Goal: Task Accomplishment & Management: Manage account settings

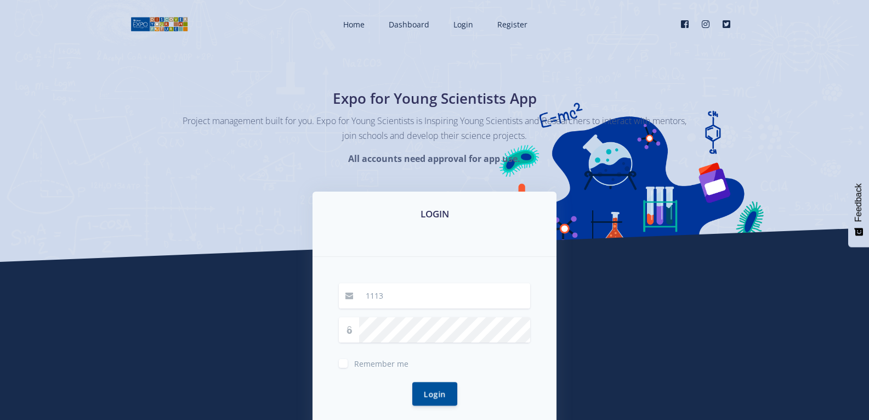
click at [402, 301] on input "1113" at bounding box center [444, 295] width 171 height 25
type input "12"
click at [440, 320] on button "Login" at bounding box center [434, 393] width 45 height 24
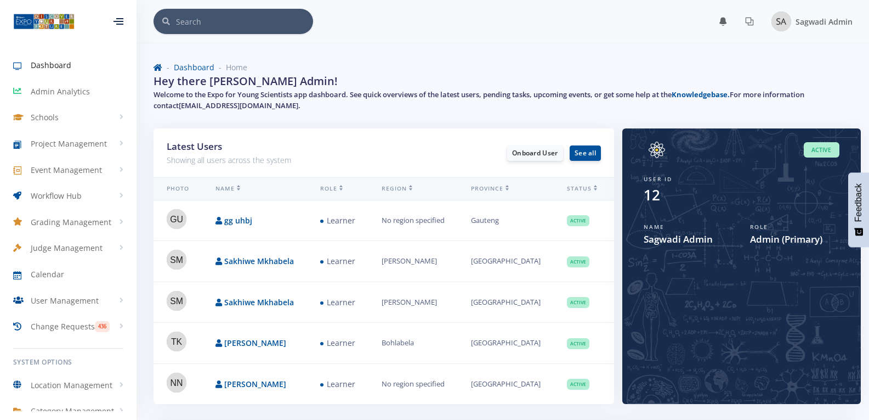
scroll to position [8, 8]
click at [245, 220] on link "gg uhbj" at bounding box center [238, 220] width 28 height 10
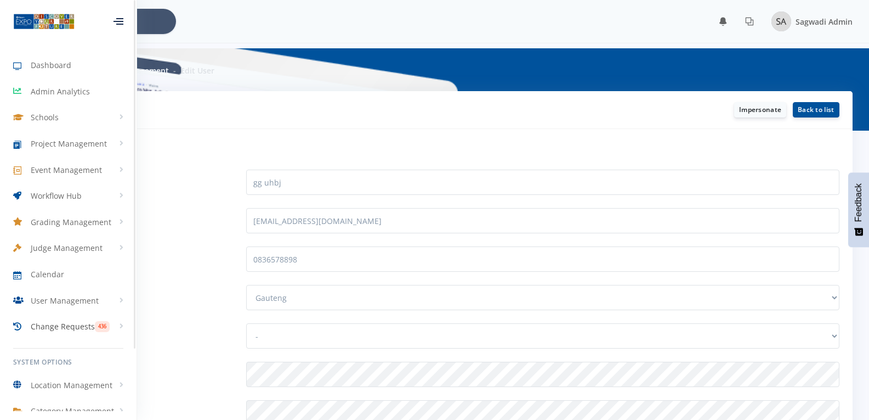
click at [67, 322] on span "Change Requests" at bounding box center [63, 326] width 64 height 12
click at [54, 194] on span "Workflow Hub" at bounding box center [56, 196] width 51 height 12
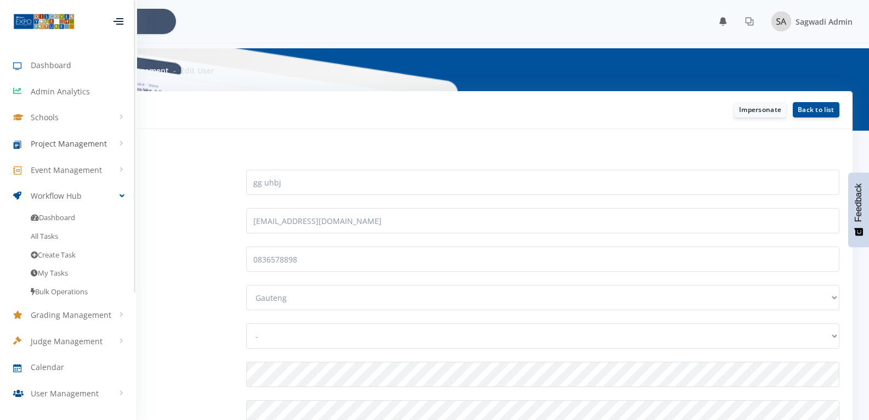
click at [53, 140] on span "Project Management" at bounding box center [69, 144] width 76 height 12
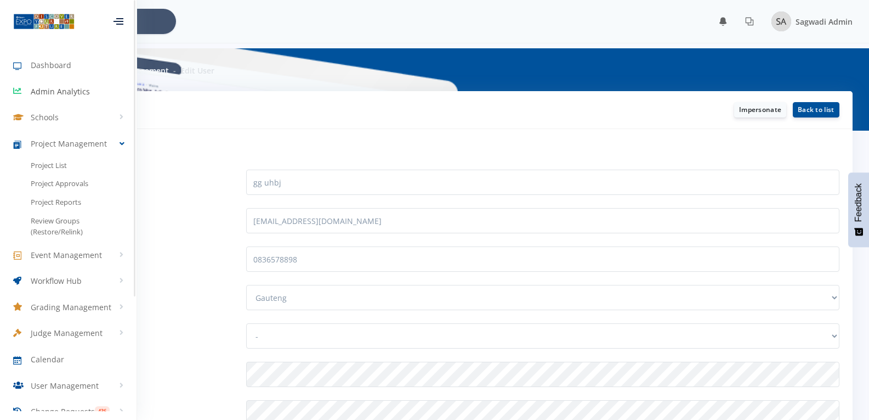
click at [54, 98] on link "Admin Analytics" at bounding box center [68, 91] width 137 height 25
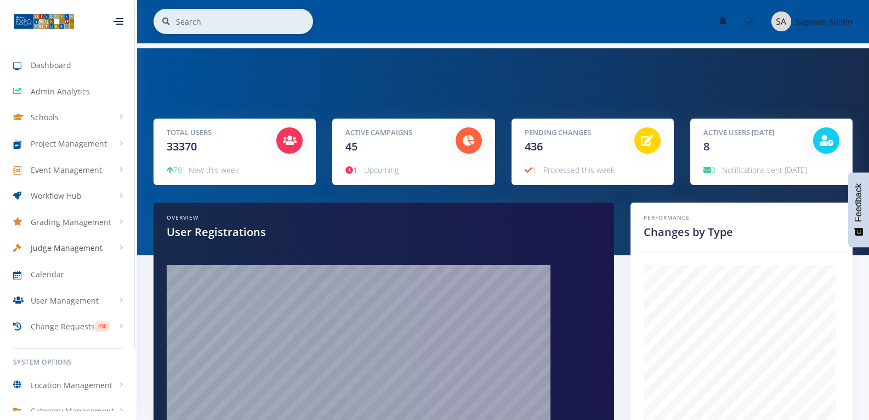
scroll to position [73, 0]
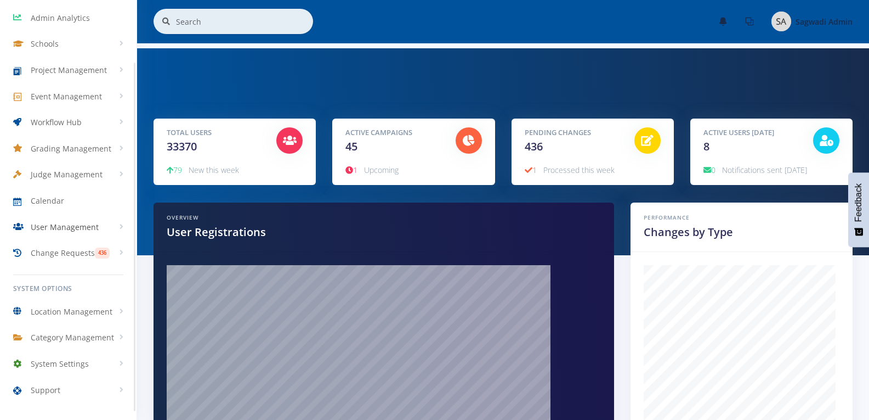
click at [55, 227] on span "User Management" at bounding box center [65, 227] width 68 height 12
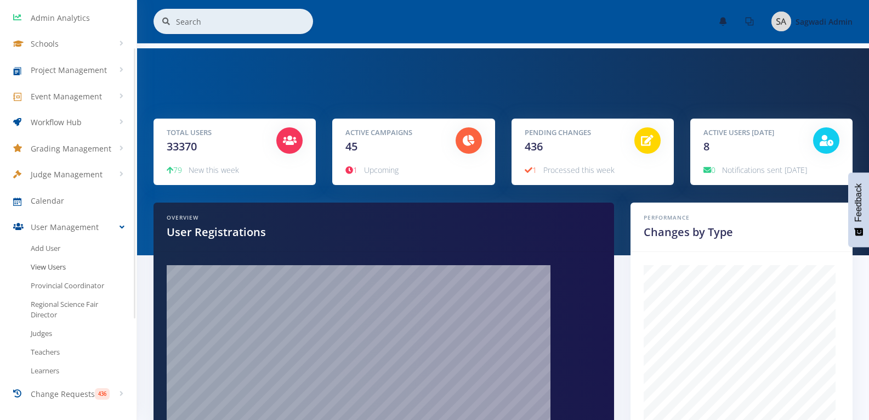
click at [50, 263] on link "View Users" at bounding box center [68, 267] width 137 height 19
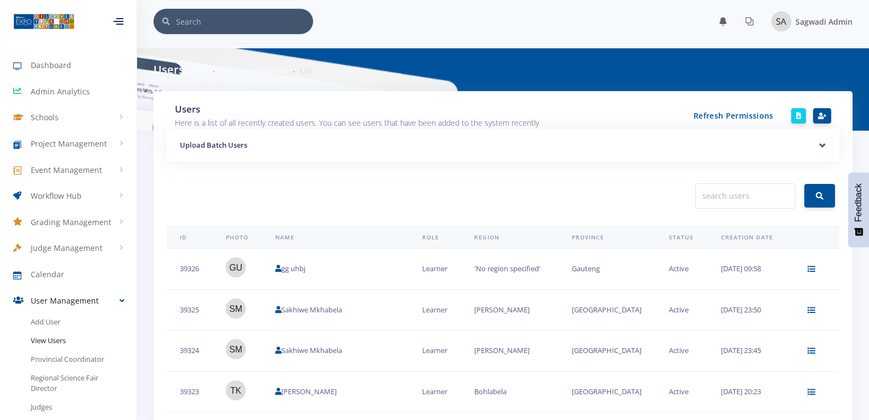
scroll to position [8, 8]
click at [732, 190] on input "text" at bounding box center [745, 195] width 100 height 25
type input "[PERSON_NAME]"
click at [805, 184] on button "submit" at bounding box center [820, 196] width 31 height 24
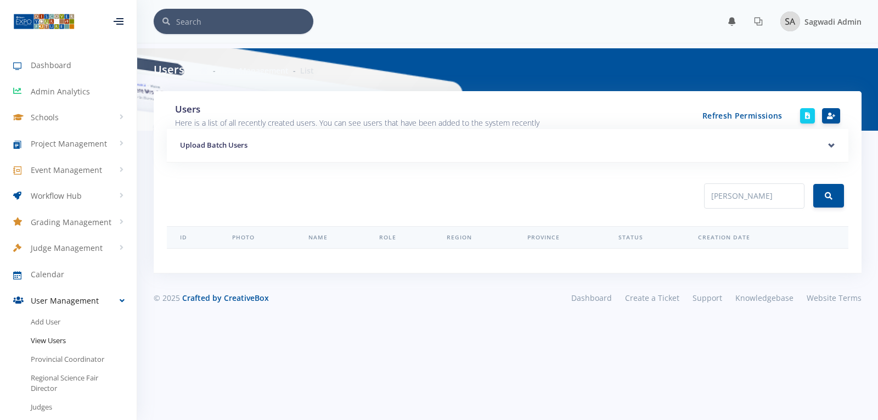
scroll to position [8, 8]
click at [765, 198] on input "[PERSON_NAME]" at bounding box center [754, 195] width 100 height 25
type input "Grant"
click at [813, 184] on button "submit" at bounding box center [828, 196] width 31 height 24
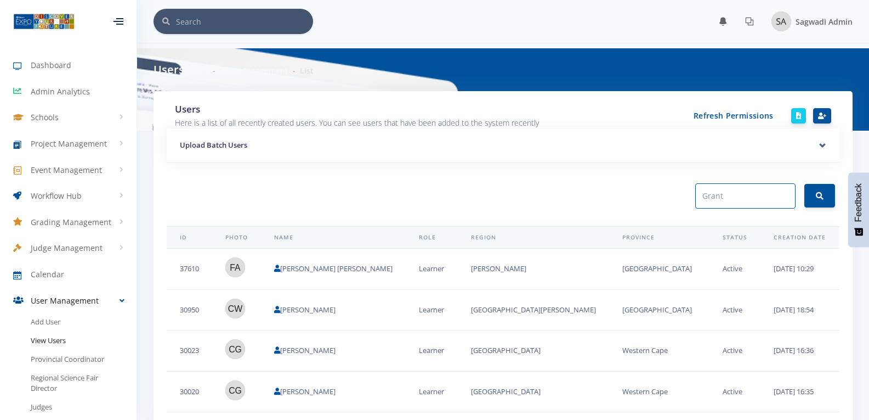
click at [746, 194] on input "Grant" at bounding box center [745, 195] width 100 height 25
drag, startPoint x: 745, startPoint y: 195, endPoint x: 676, endPoint y: 194, distance: 69.7
click at [676, 194] on div "Users Here is a list of all recently created users. You can see users that have…" at bounding box center [503, 420] width 699 height 659
paste input "grantadams080@gmail.com"
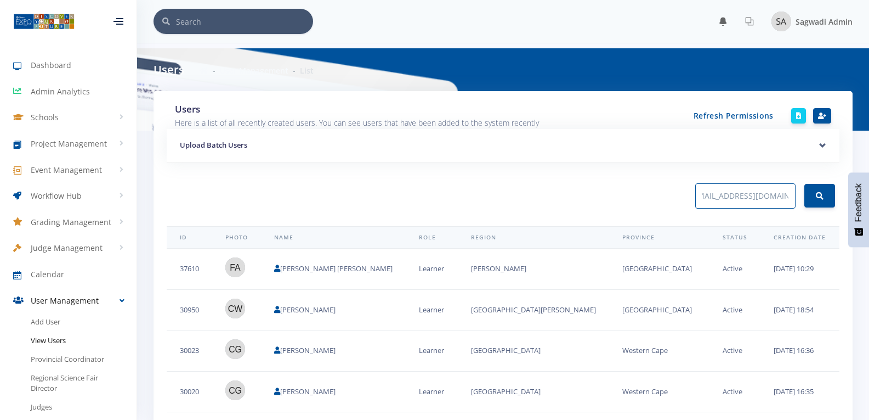
type input "grantadams080@gmail.com"
click at [805, 184] on button "submit" at bounding box center [820, 196] width 31 height 24
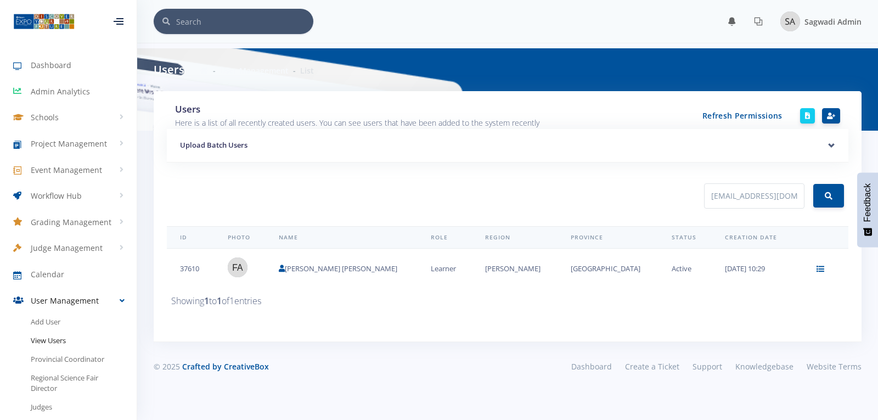
scroll to position [8, 8]
